Goal: Information Seeking & Learning: Find contact information

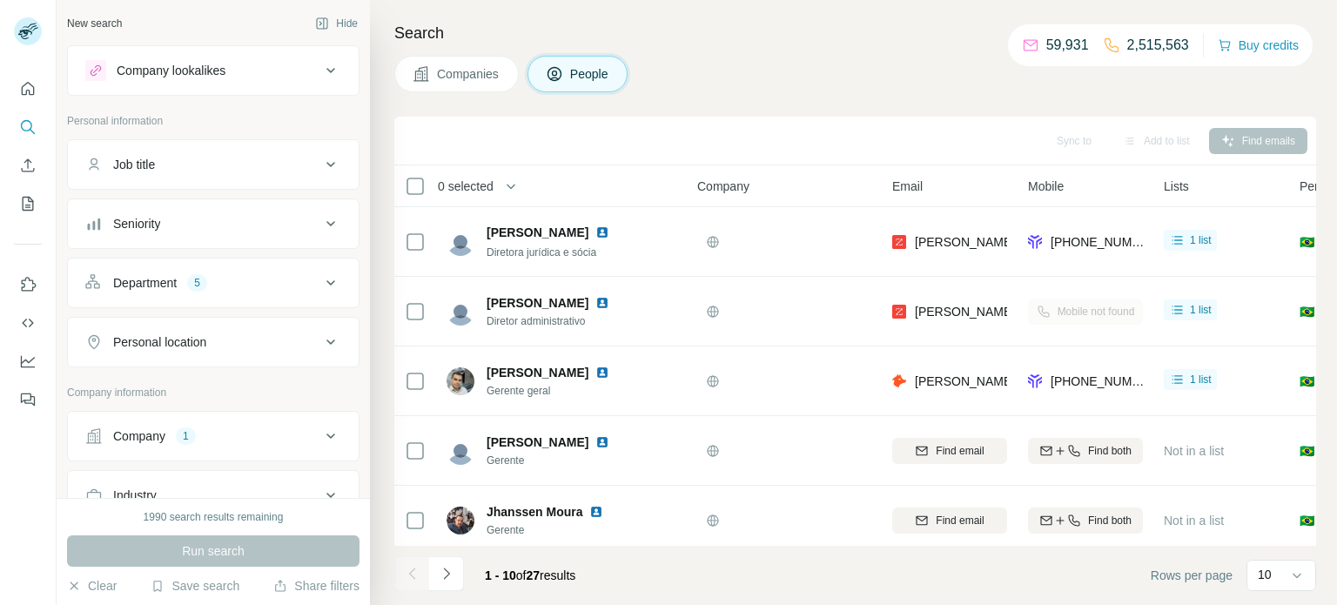
click at [328, 433] on icon at bounding box center [330, 435] width 9 height 5
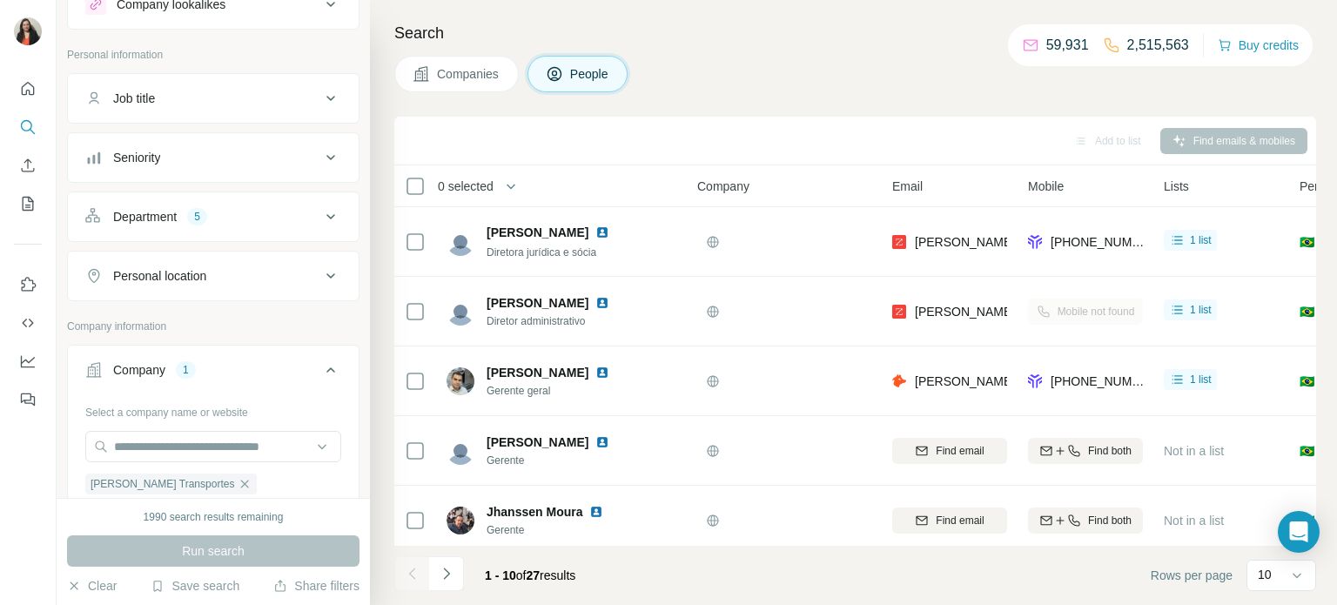
scroll to position [153, 0]
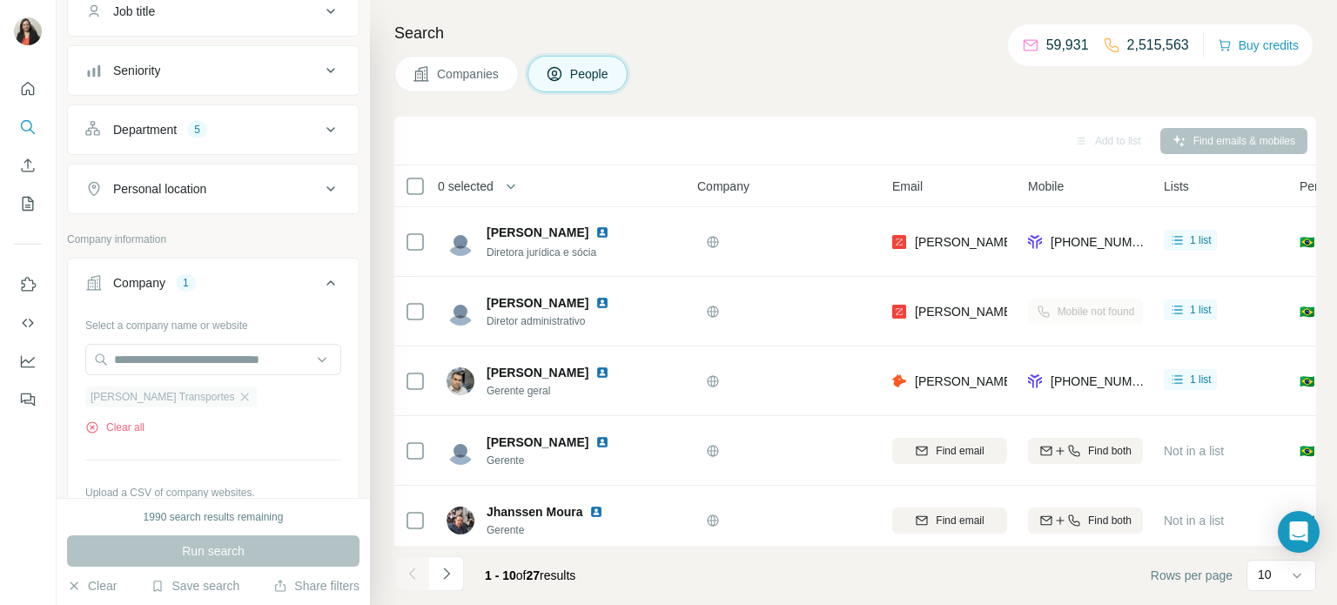
click at [212, 402] on div "Fontanella Transportes" at bounding box center [170, 396] width 171 height 21
click at [238, 396] on icon "button" at bounding box center [245, 397] width 14 height 14
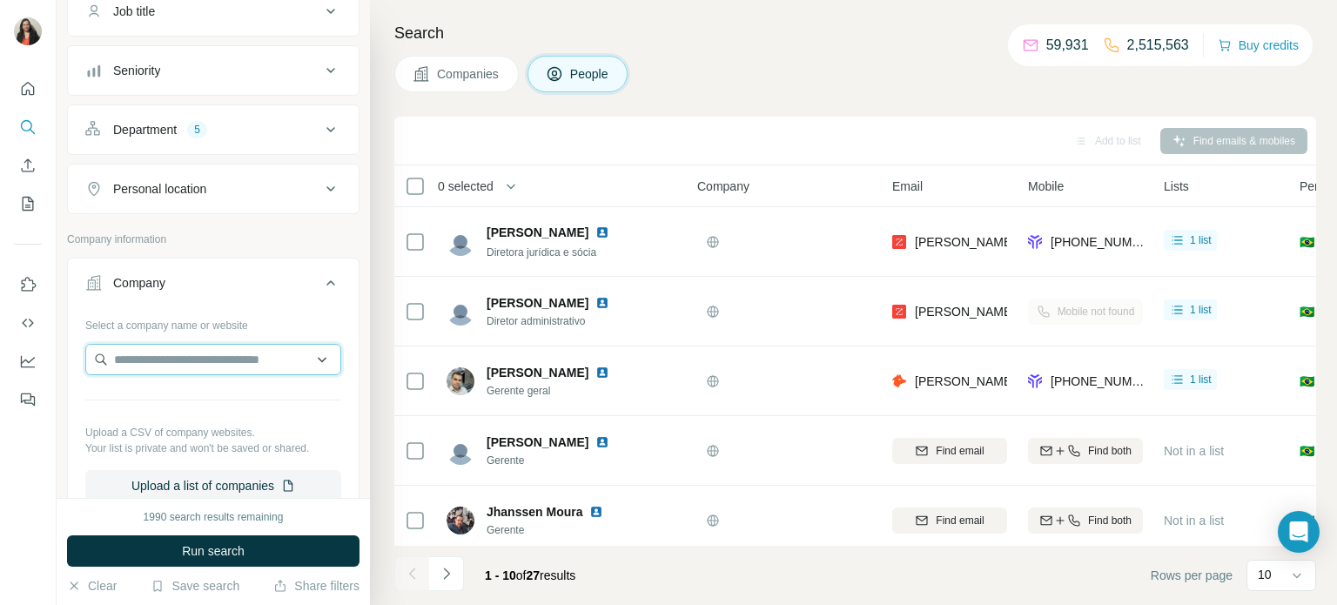
click at [195, 364] on input "text" at bounding box center [213, 359] width 256 height 31
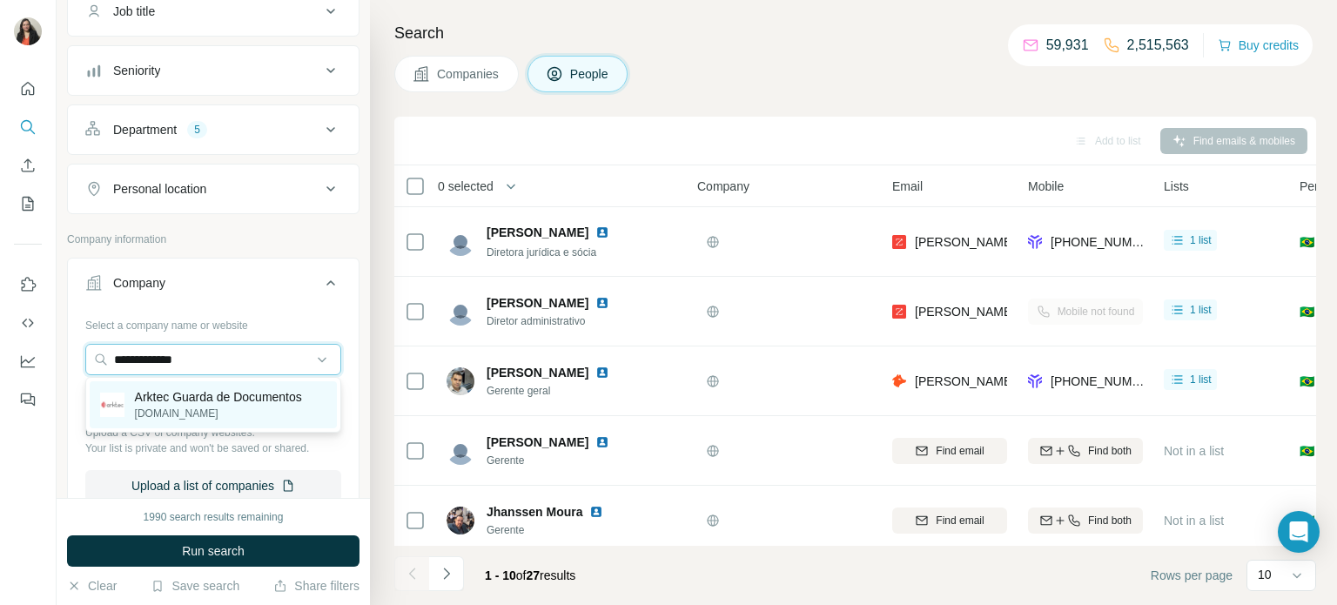
type input "**********"
click at [205, 399] on p "Arktec Guarda de Documentos" at bounding box center [218, 396] width 167 height 17
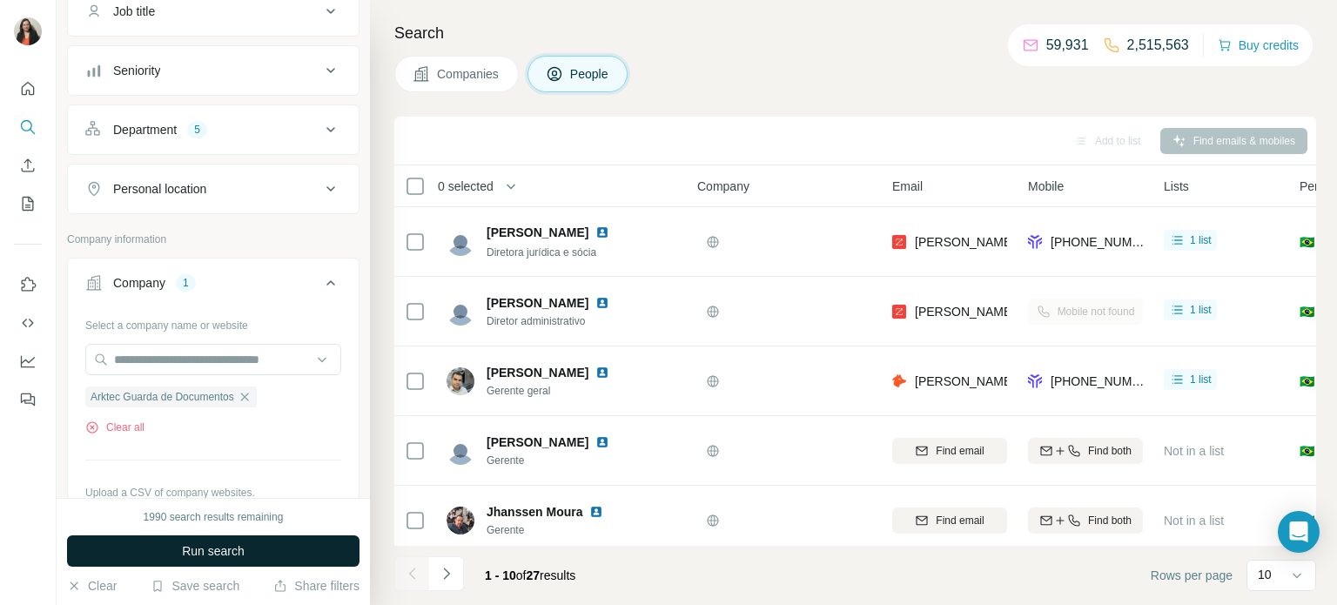
click at [184, 554] on span "Run search" at bounding box center [213, 550] width 63 height 17
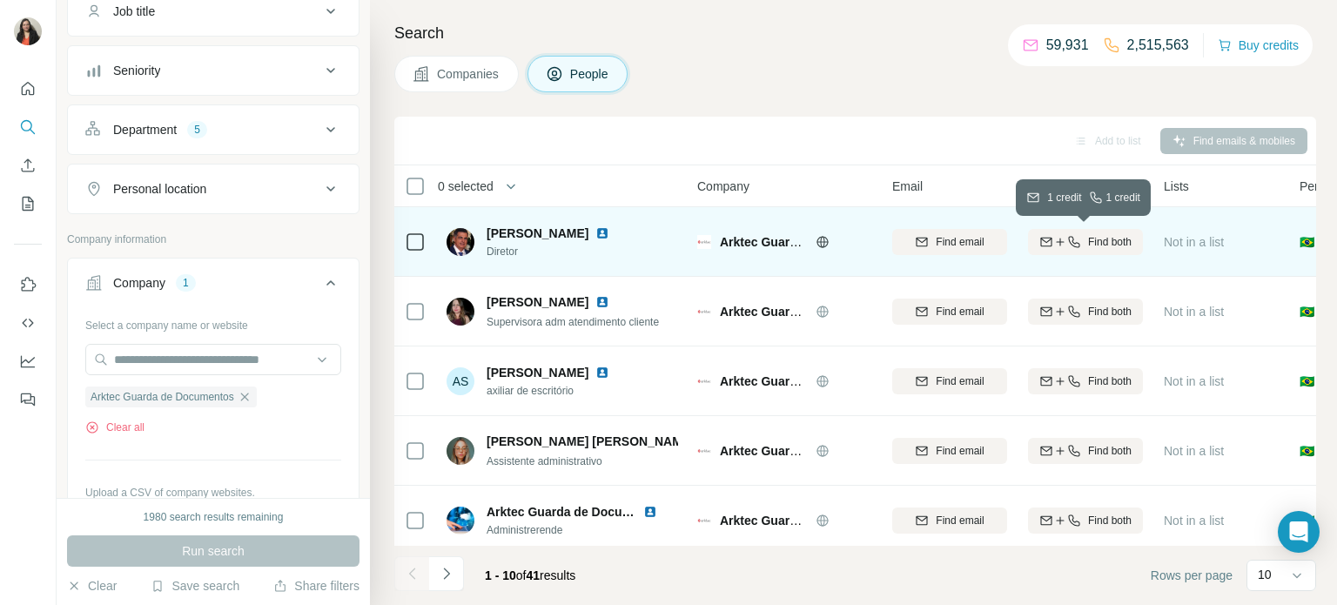
click at [1081, 244] on div "Find both" at bounding box center [1085, 242] width 115 height 16
click at [1198, 245] on span "1 list" at bounding box center [1201, 240] width 22 height 16
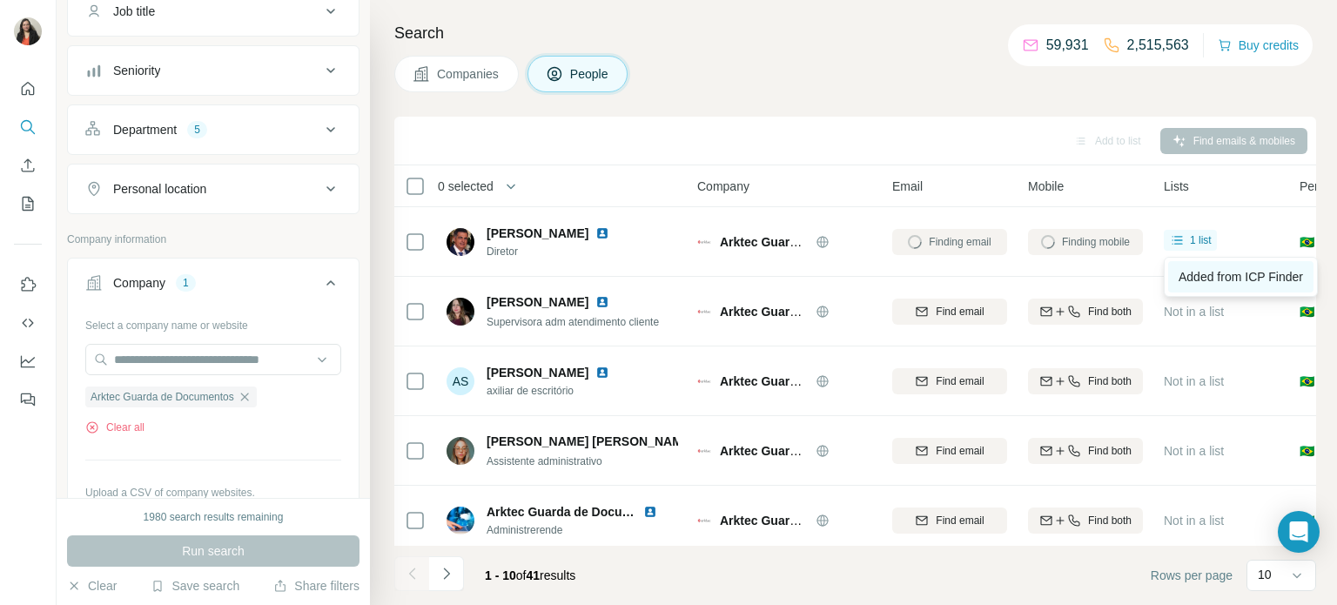
click at [1202, 277] on span "Added from ICP Finder" at bounding box center [1240, 277] width 124 height 14
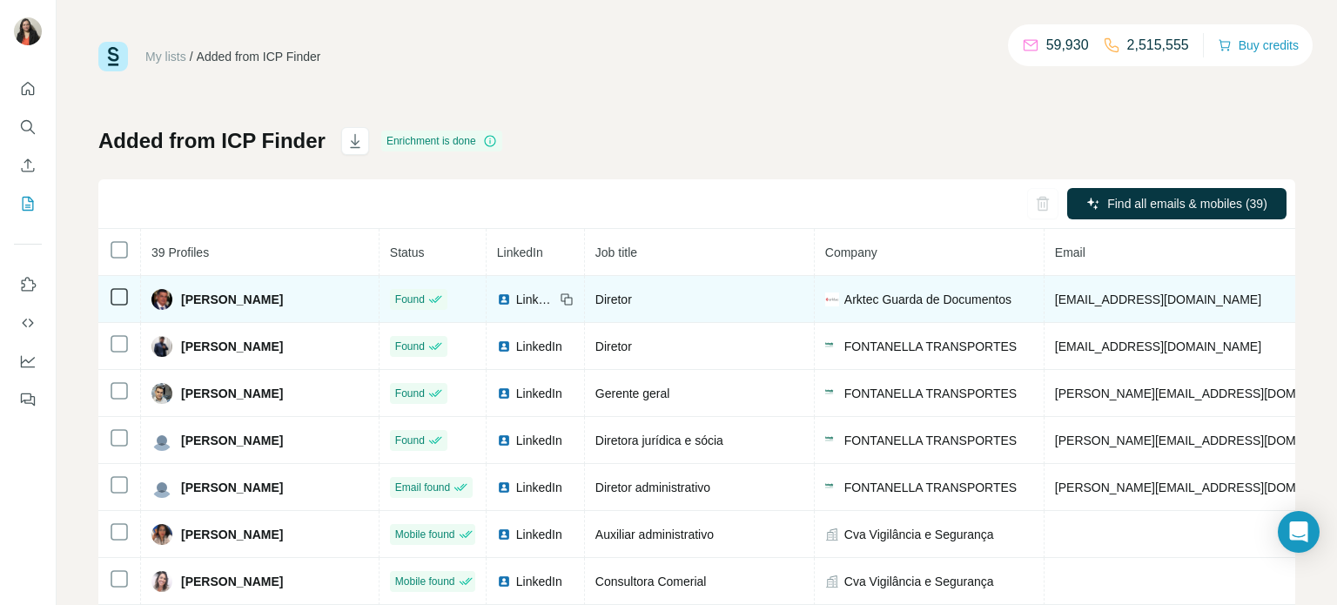
click at [907, 292] on span "Arktec Guarda de Documentos" at bounding box center [927, 299] width 167 height 17
drag, startPoint x: 281, startPoint y: 298, endPoint x: 178, endPoint y: 301, distance: 102.8
click at [178, 301] on div "[PERSON_NAME]" at bounding box center [259, 299] width 217 height 21
copy span "[PERSON_NAME]"
click at [560, 299] on icon at bounding box center [567, 299] width 14 height 14
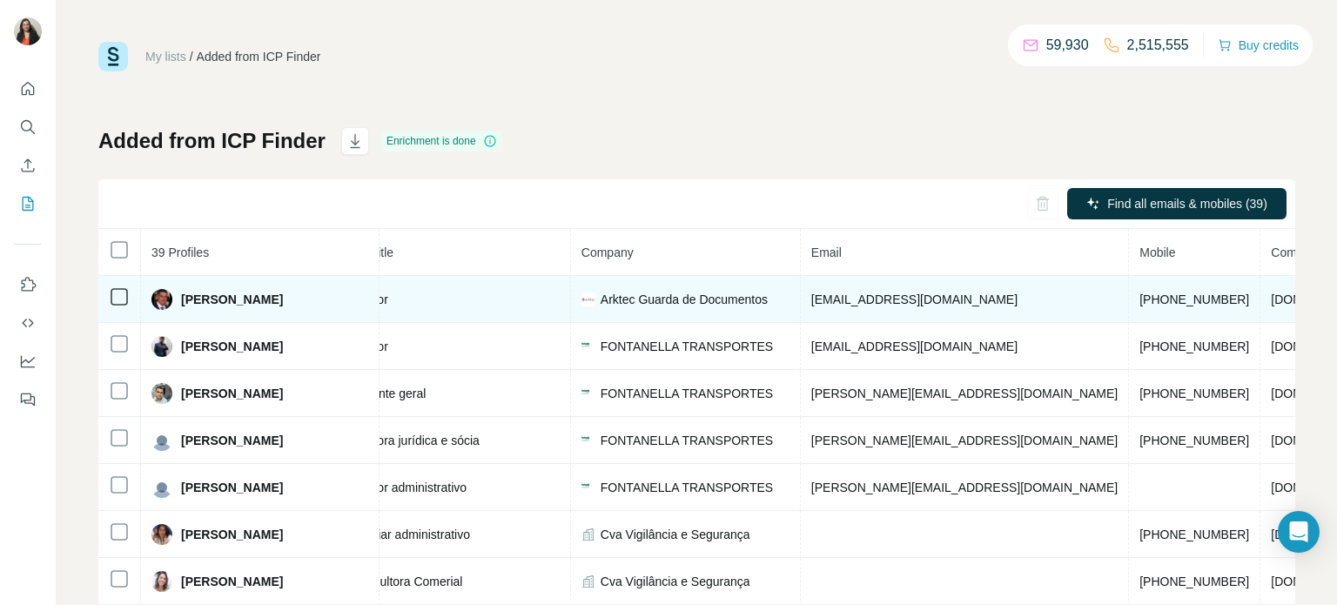
scroll to position [0, 278]
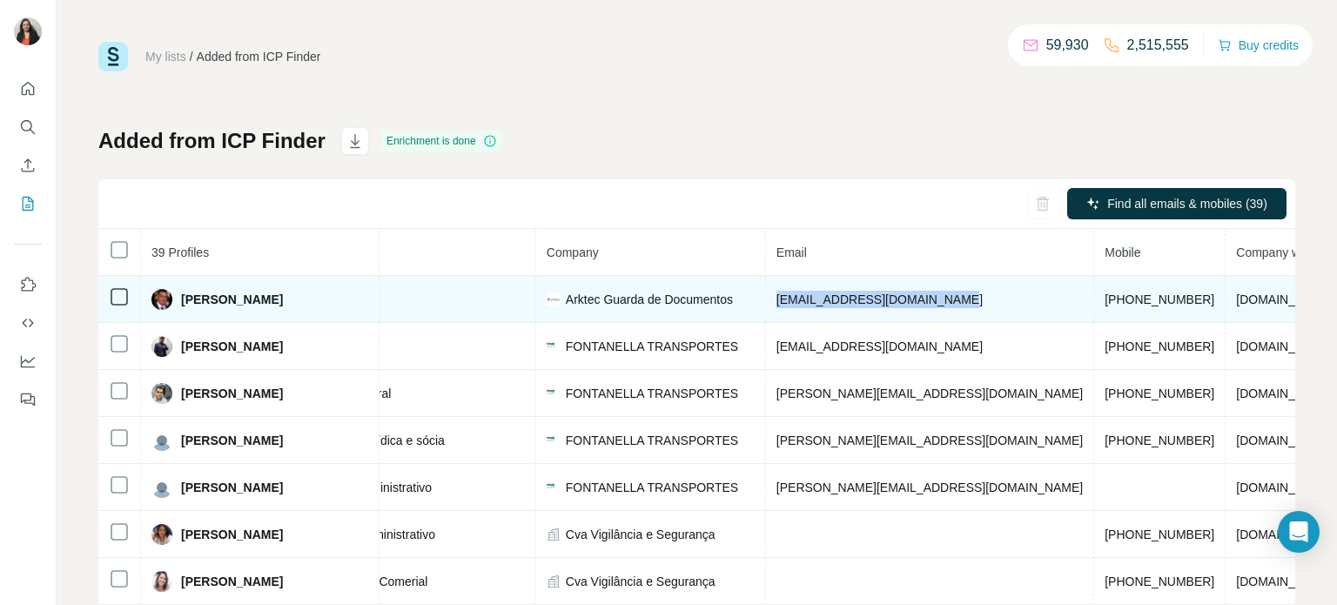
drag, startPoint x: 944, startPoint y: 299, endPoint x: 793, endPoint y: 305, distance: 151.6
click at [766, 302] on td "[EMAIL_ADDRESS][DOMAIN_NAME]" at bounding box center [930, 299] width 328 height 47
copy span "[EMAIL_ADDRESS][DOMAIN_NAME]"
drag, startPoint x: 1111, startPoint y: 296, endPoint x: 1009, endPoint y: 298, distance: 101.8
click at [1094, 299] on td "[PHONE_NUMBER]" at bounding box center [1159, 299] width 131 height 47
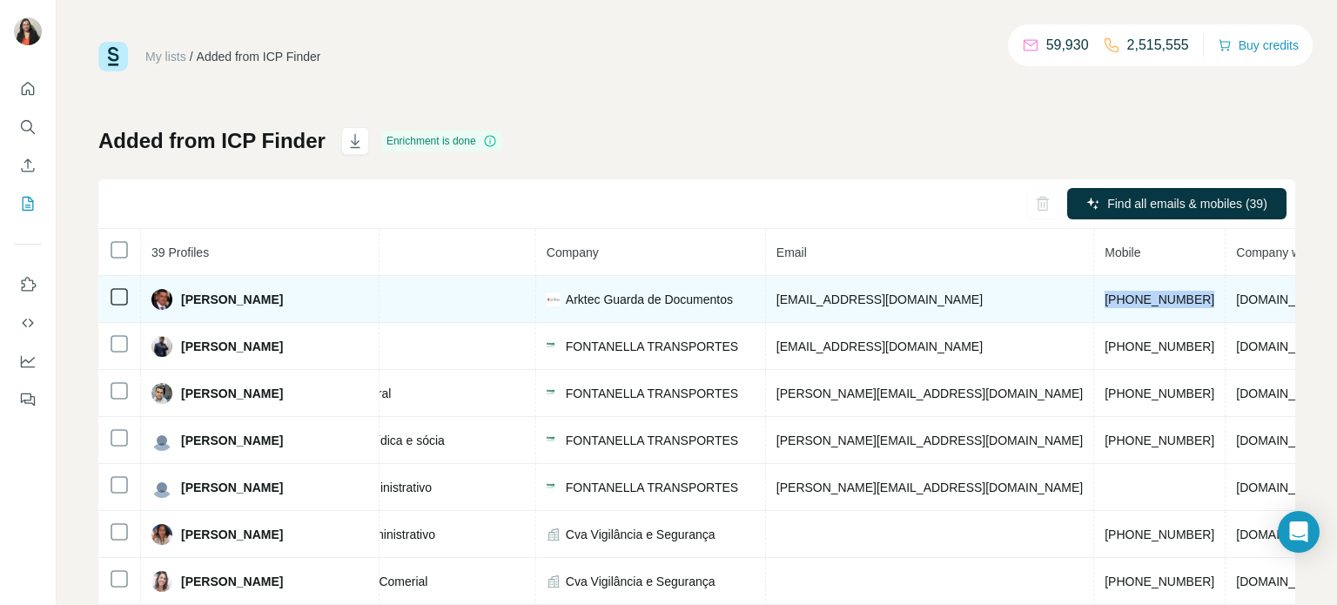
copy span "[PHONE_NUMBER]"
